Goal: Communication & Community: Participate in discussion

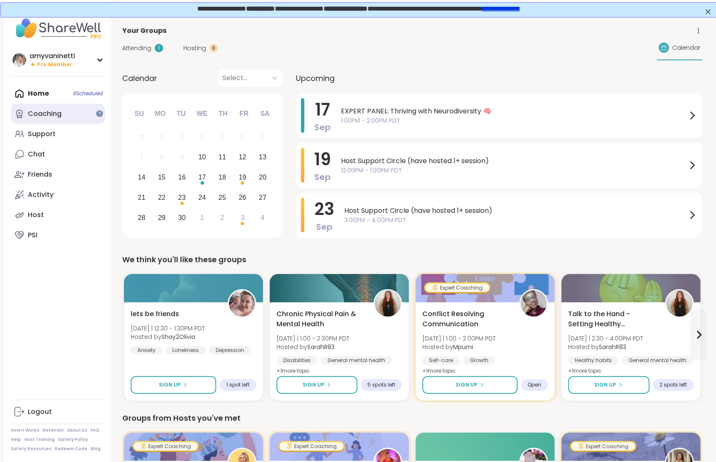
click at [45, 115] on div "Coaching" at bounding box center [45, 113] width 34 height 9
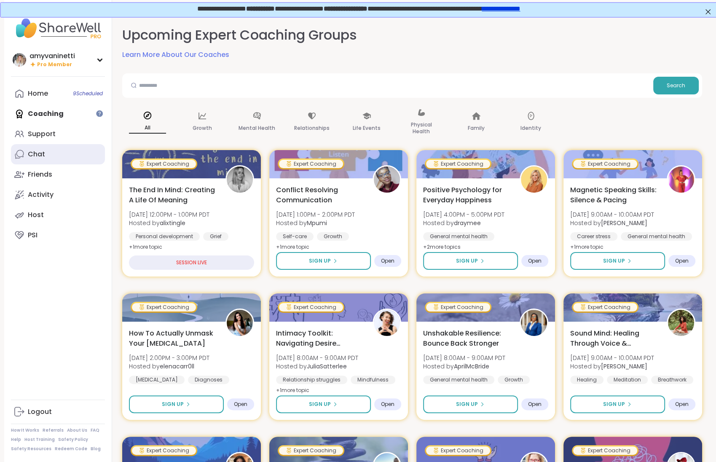
click at [42, 154] on div "Chat" at bounding box center [36, 154] width 17 height 9
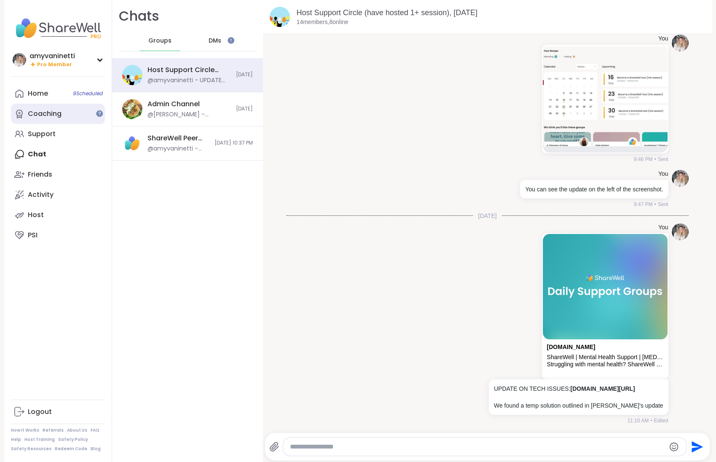
click at [65, 116] on link "Coaching" at bounding box center [58, 114] width 94 height 20
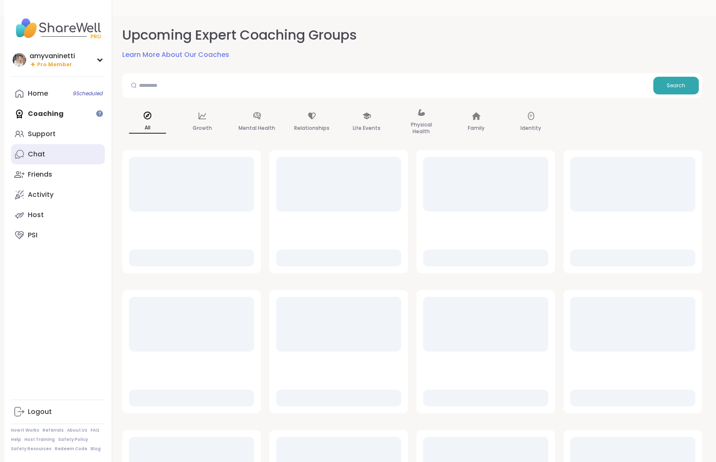
click at [51, 158] on link "Chat" at bounding box center [58, 154] width 94 height 20
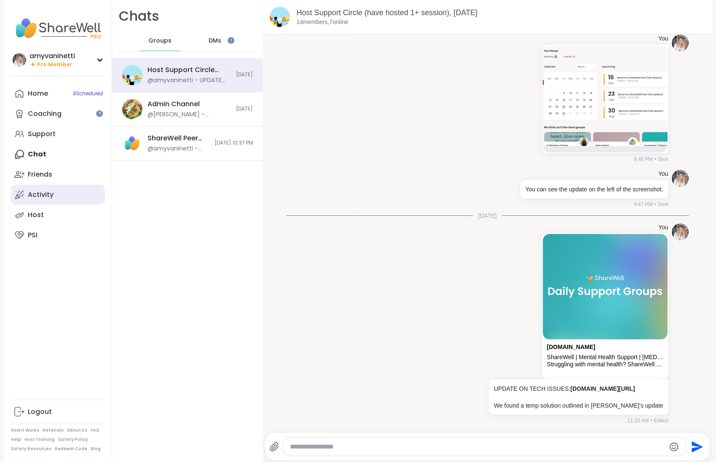
click at [46, 190] on div "Activity" at bounding box center [41, 194] width 26 height 9
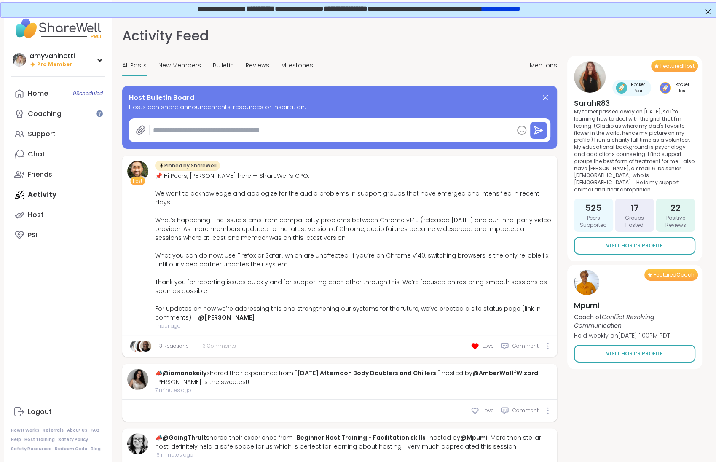
click at [218, 342] on span "3 Comments" at bounding box center [219, 346] width 33 height 8
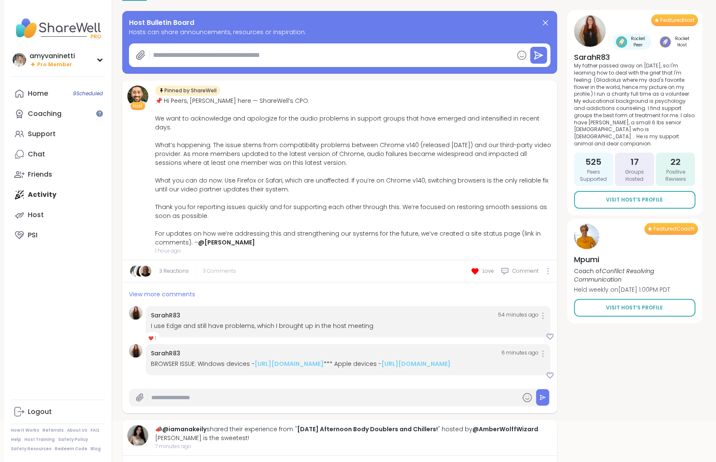
scroll to position [91, 0]
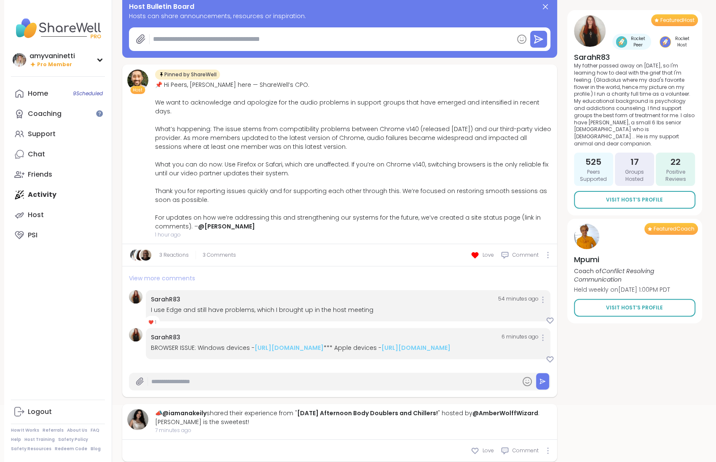
click at [178, 274] on span "View more comments" at bounding box center [162, 278] width 66 height 8
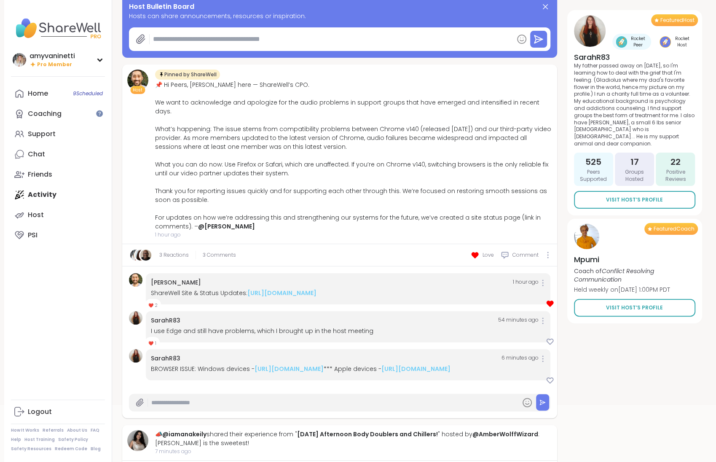
type textarea "*"
click at [213, 251] on span "3 Comments" at bounding box center [219, 255] width 33 height 8
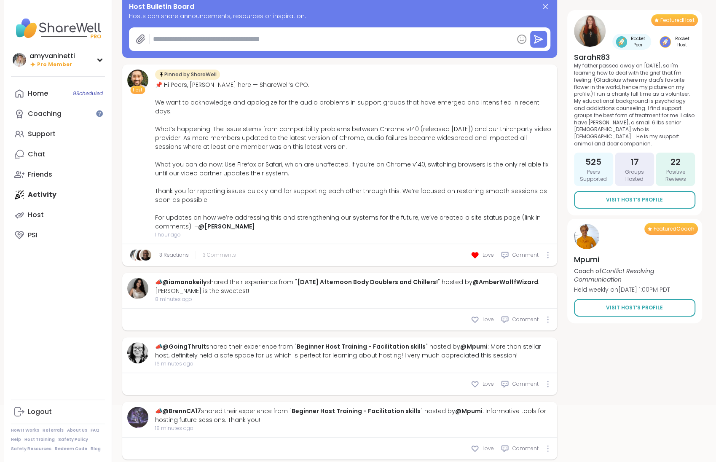
click at [213, 251] on span "3 Comments" at bounding box center [219, 255] width 33 height 8
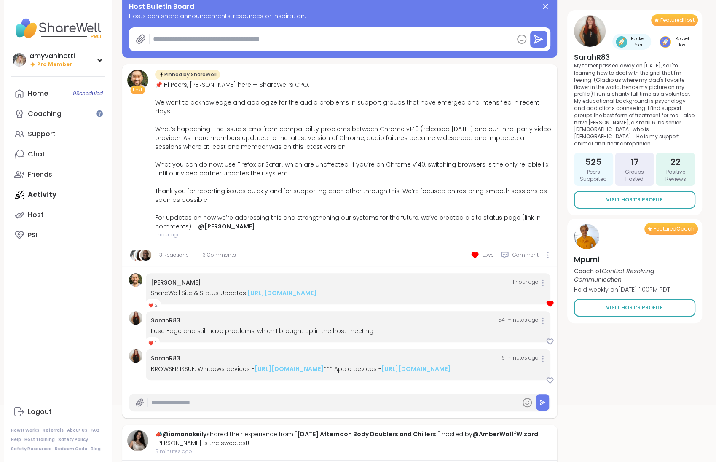
click at [153, 343] on span "❤️ 1" at bounding box center [152, 342] width 15 height 11
click at [264, 289] on link "[URL][DOMAIN_NAME]" at bounding box center [282, 293] width 69 height 8
click at [56, 152] on link "Chat" at bounding box center [58, 154] width 94 height 20
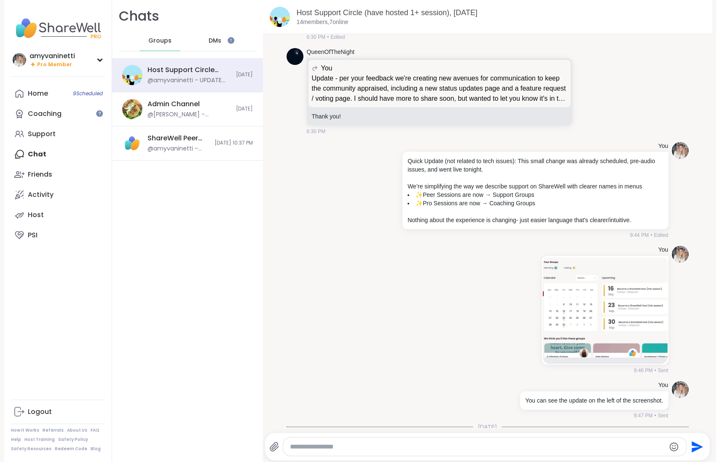
scroll to position [4684, 0]
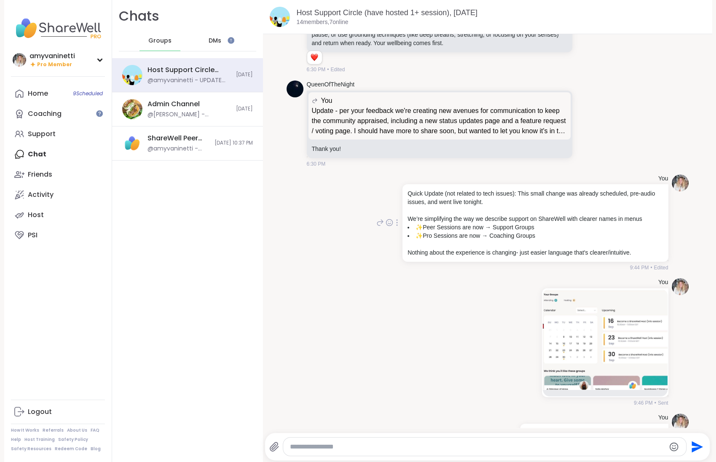
drag, startPoint x: 410, startPoint y: 213, endPoint x: 638, endPoint y: 271, distance: 235.8
click at [638, 257] on div "Quick Update (not related to tech issues): This small change was already schedu…" at bounding box center [536, 222] width 256 height 67
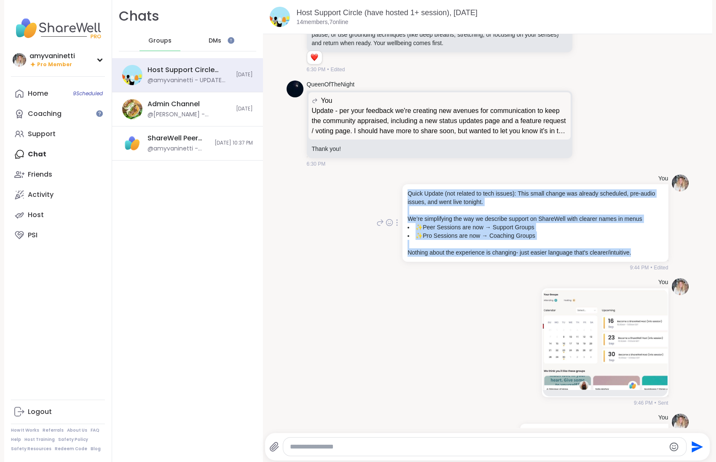
drag, startPoint x: 645, startPoint y: 272, endPoint x: 406, endPoint y: 215, distance: 246.2
click at [406, 215] on div "Quick Update (not related to tech issues): This small change was already schedu…" at bounding box center [536, 223] width 266 height 78
copy div "Quick Update (not related to tech issues): This small change was already schedu…"
click at [619, 367] on img at bounding box center [605, 339] width 125 height 101
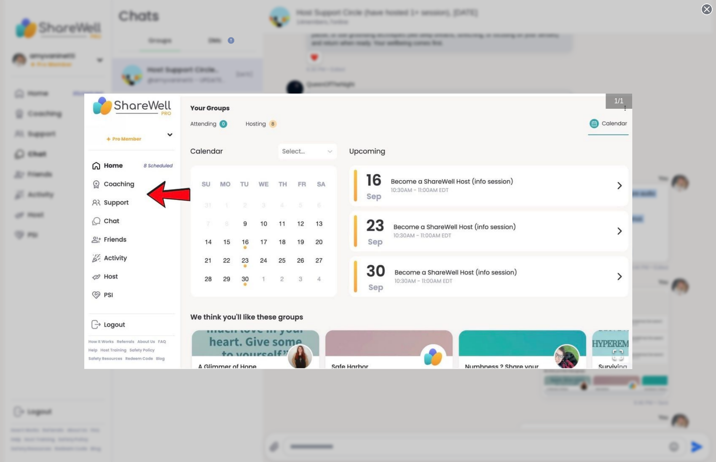
click at [643, 70] on div "1 / 1" at bounding box center [358, 231] width 716 height 462
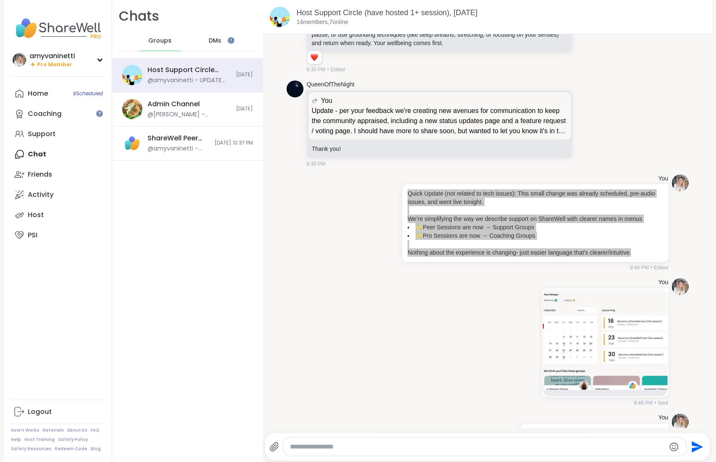
drag, startPoint x: 625, startPoint y: 338, endPoint x: 175, endPoint y: 4, distance: 560.9
